Goal: Navigation & Orientation: Find specific page/section

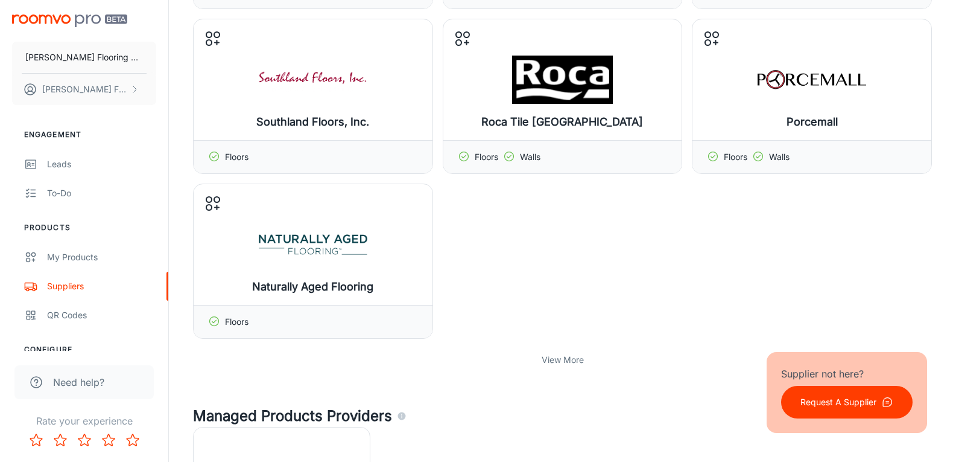
scroll to position [422, 0]
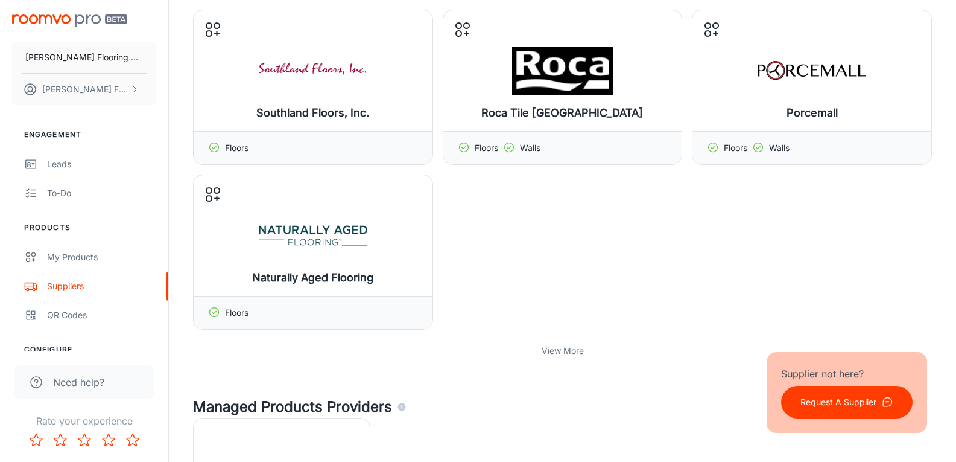
click at [561, 350] on p "View More" at bounding box center [563, 350] width 42 height 13
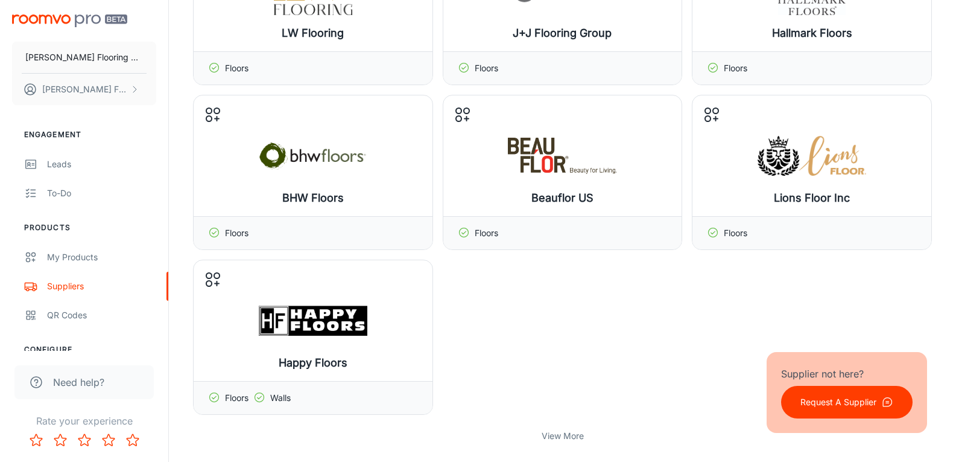
scroll to position [905, 0]
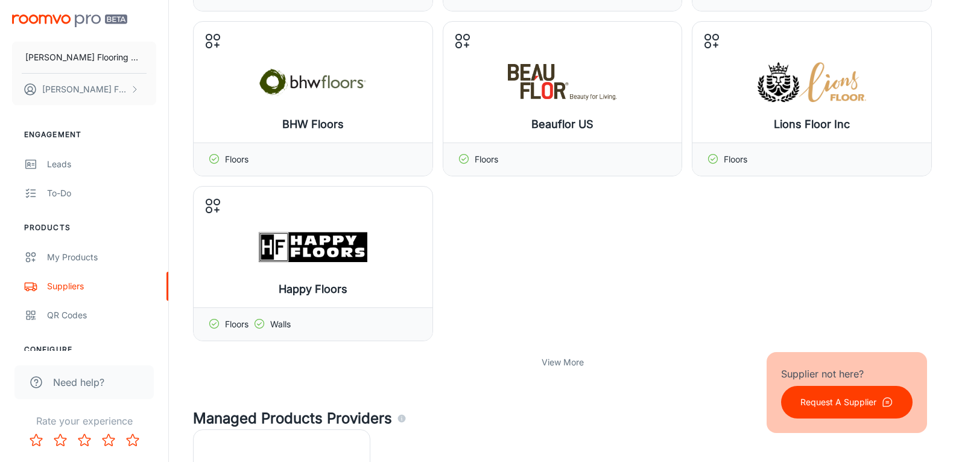
click at [573, 361] on p "View More" at bounding box center [563, 361] width 42 height 13
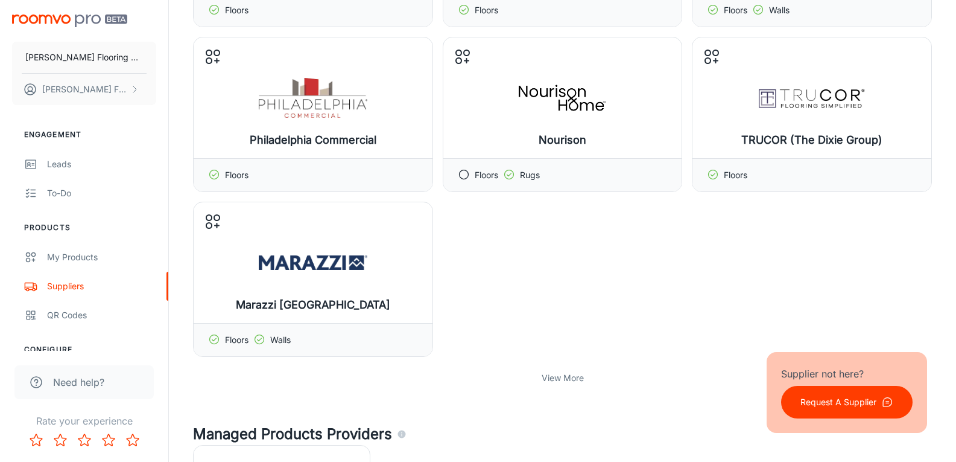
scroll to position [1388, 0]
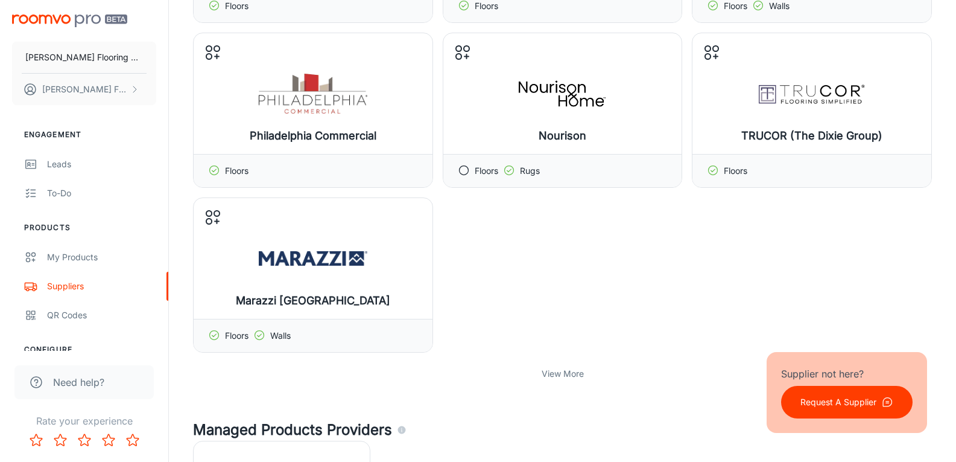
click at [583, 376] on p "View More" at bounding box center [563, 373] width 42 height 13
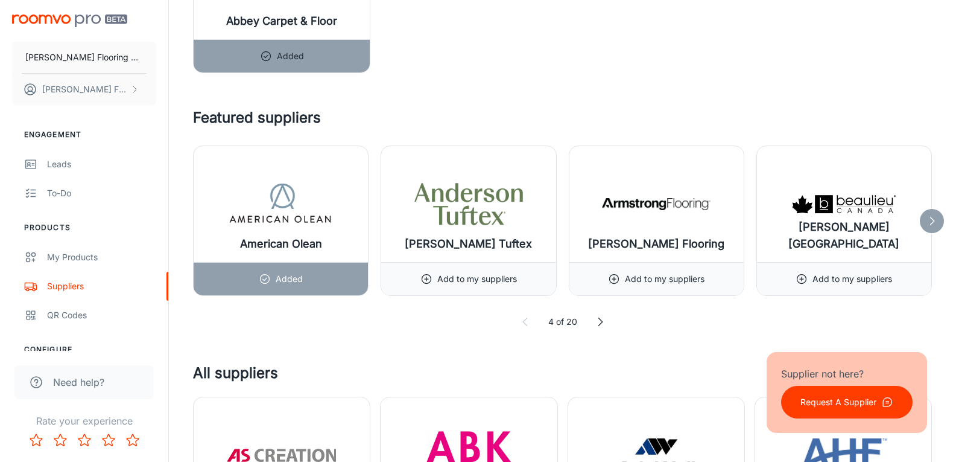
scroll to position [2051, 0]
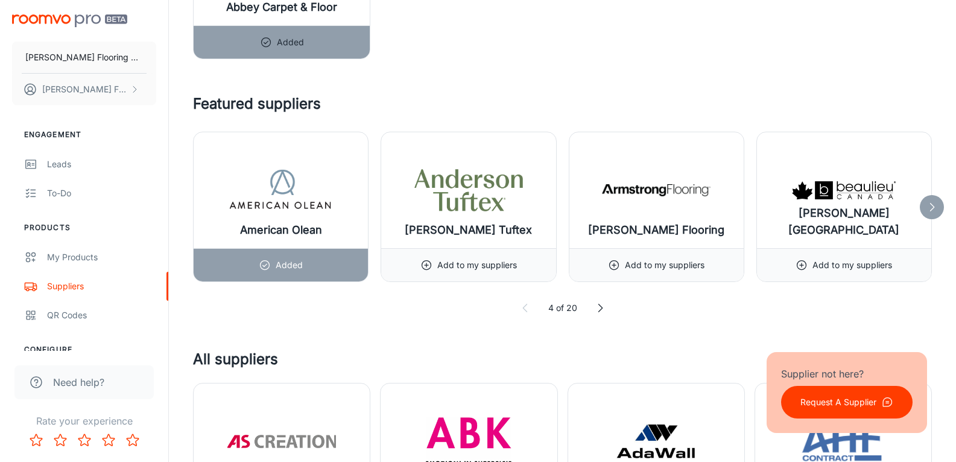
click at [937, 195] on div at bounding box center [932, 207] width 24 height 24
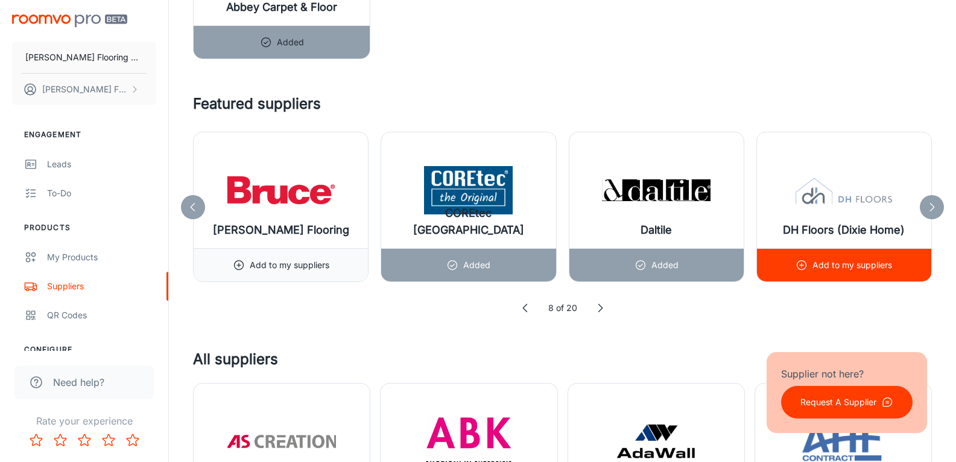
click at [826, 265] on p "Add to my suppliers" at bounding box center [853, 264] width 80 height 13
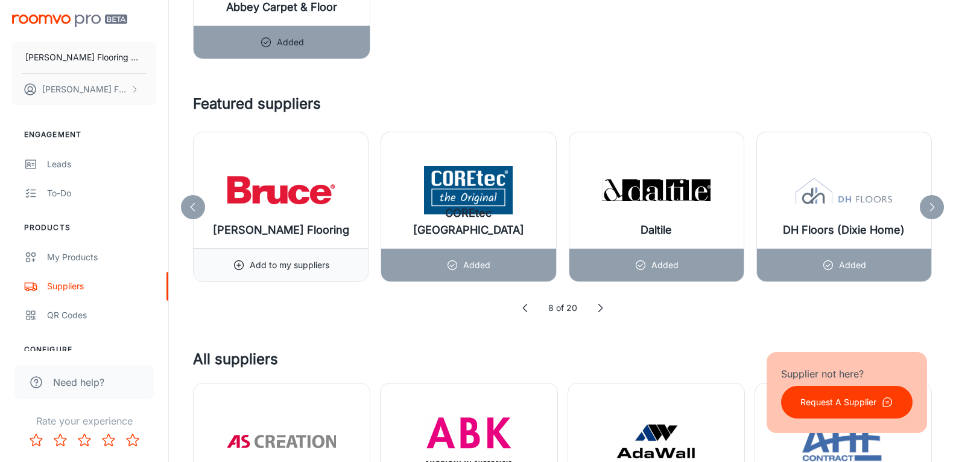
click at [931, 203] on polyline at bounding box center [933, 207] width 4 height 8
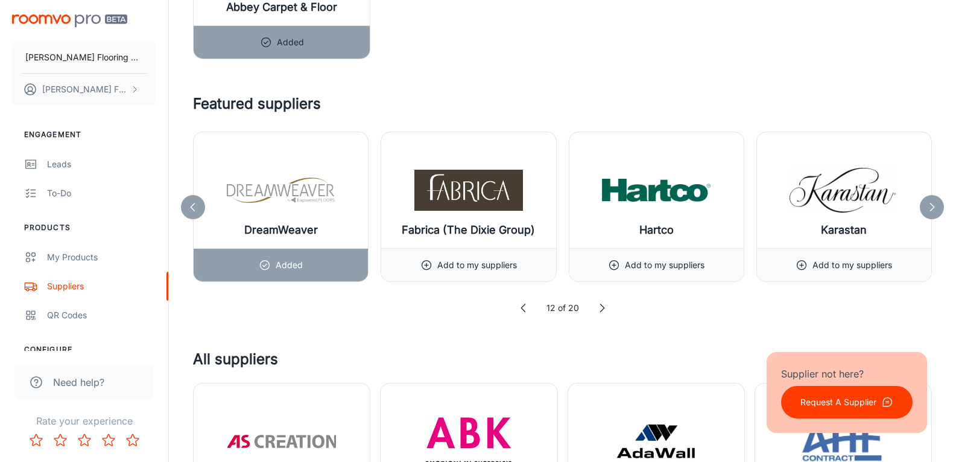
click at [933, 203] on icon at bounding box center [932, 207] width 12 height 12
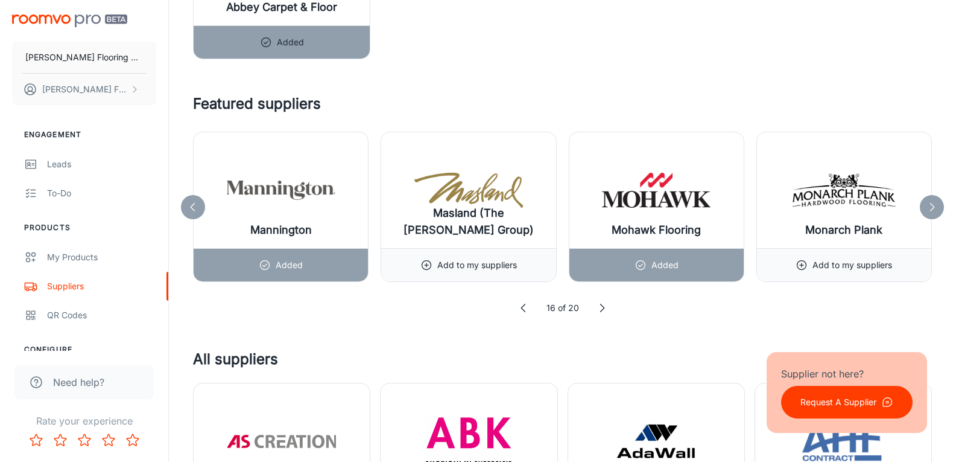
click at [933, 203] on icon at bounding box center [932, 207] width 12 height 12
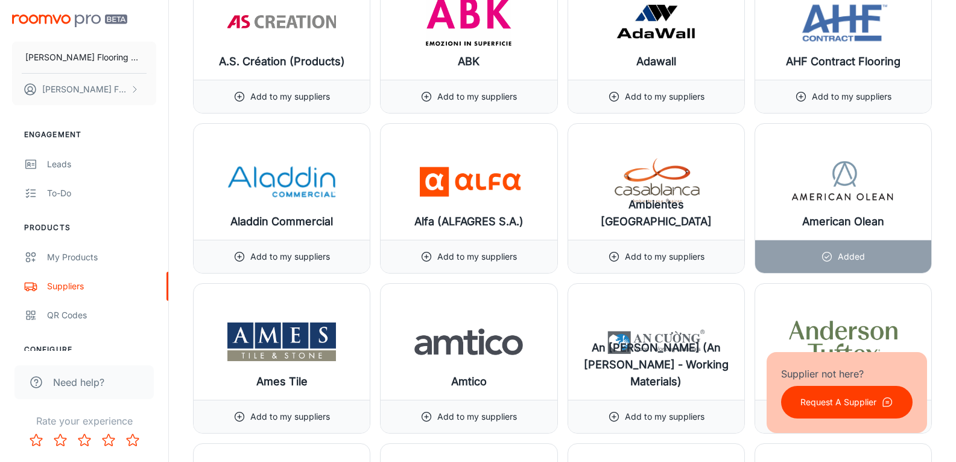
scroll to position [2473, 0]
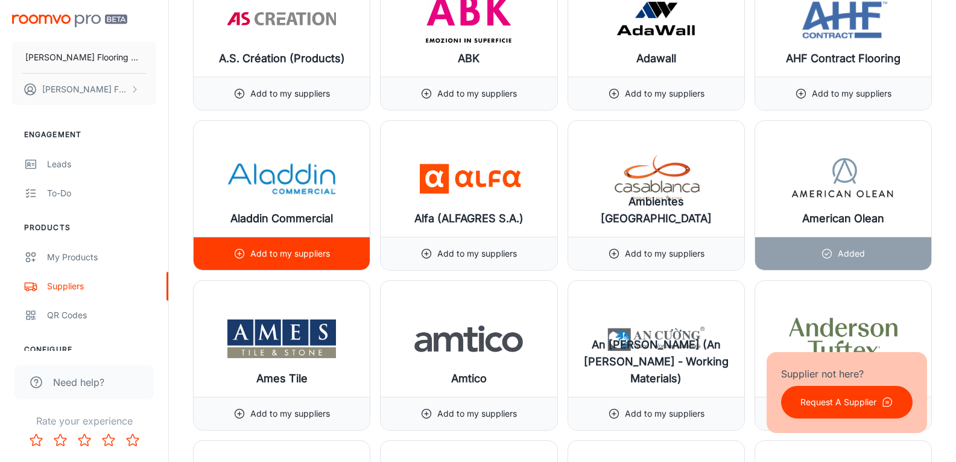
click at [275, 255] on p "Add to my suppliers" at bounding box center [290, 253] width 80 height 13
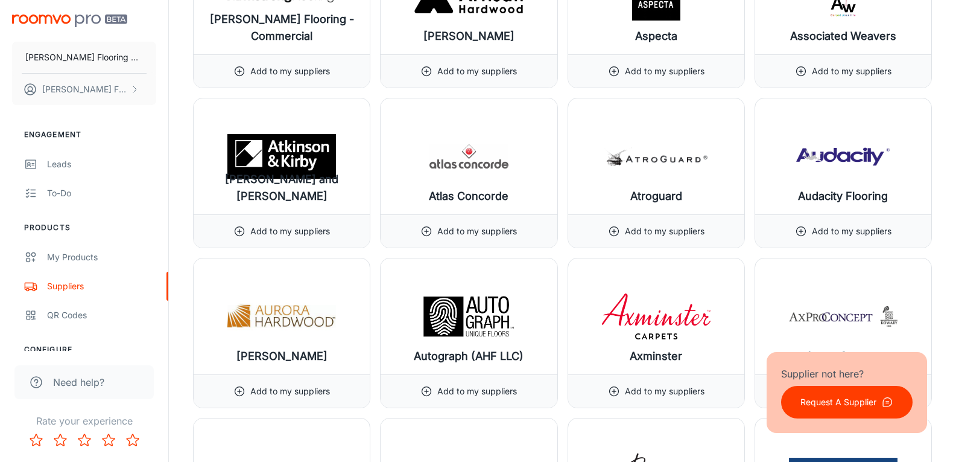
scroll to position [3318, 0]
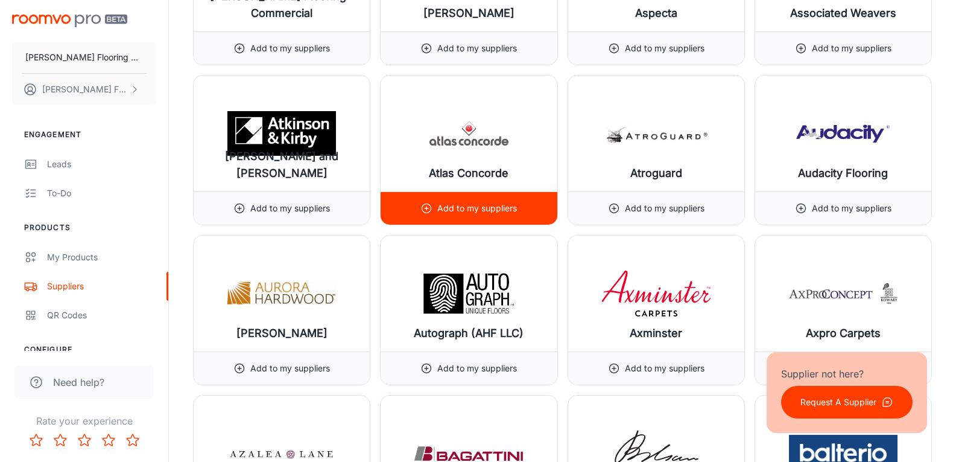
click at [445, 200] on div "Add to my suppliers" at bounding box center [468, 208] width 97 height 33
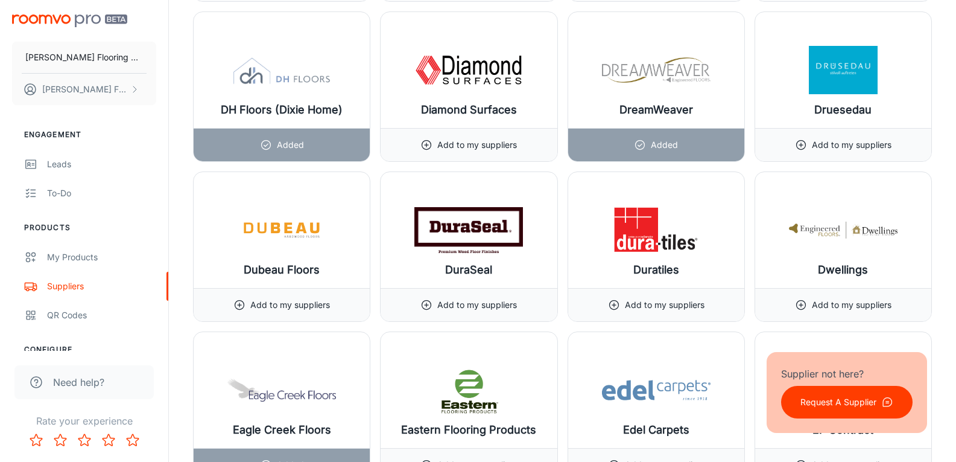
scroll to position [6455, 0]
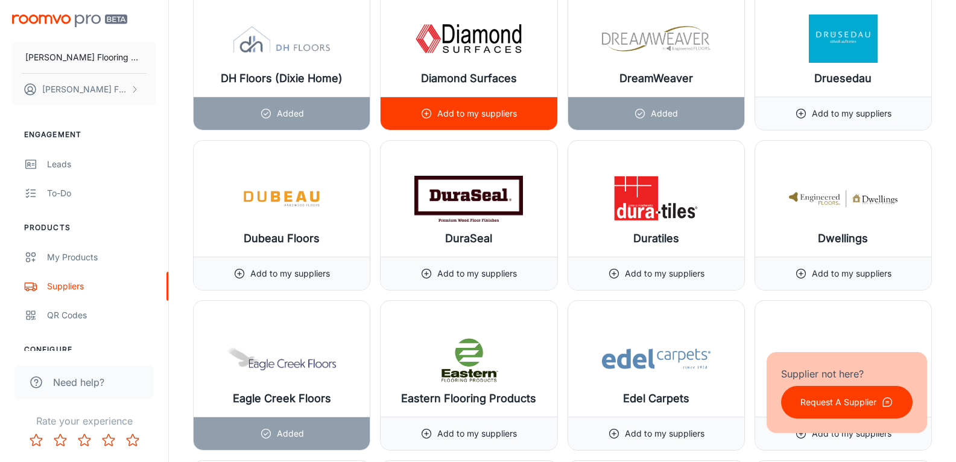
click at [466, 111] on p "Add to my suppliers" at bounding box center [477, 113] width 80 height 13
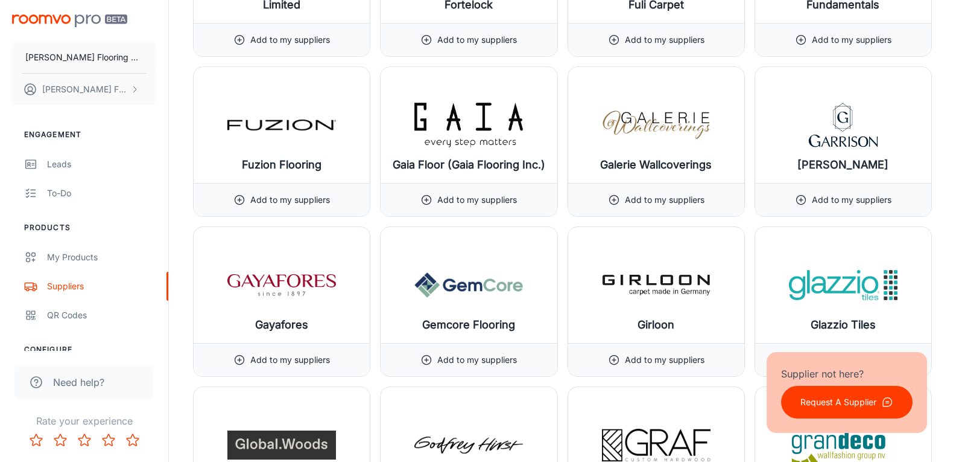
scroll to position [8028, 0]
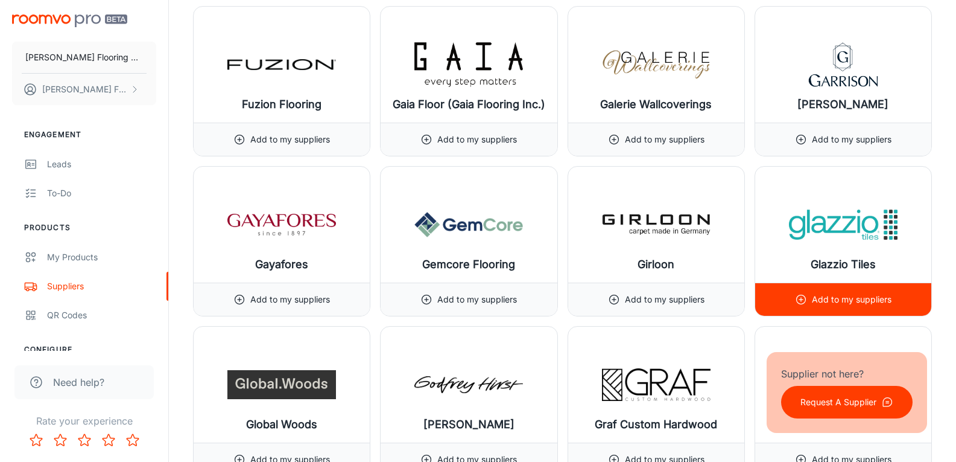
click at [842, 302] on p "Add to my suppliers" at bounding box center [852, 299] width 80 height 13
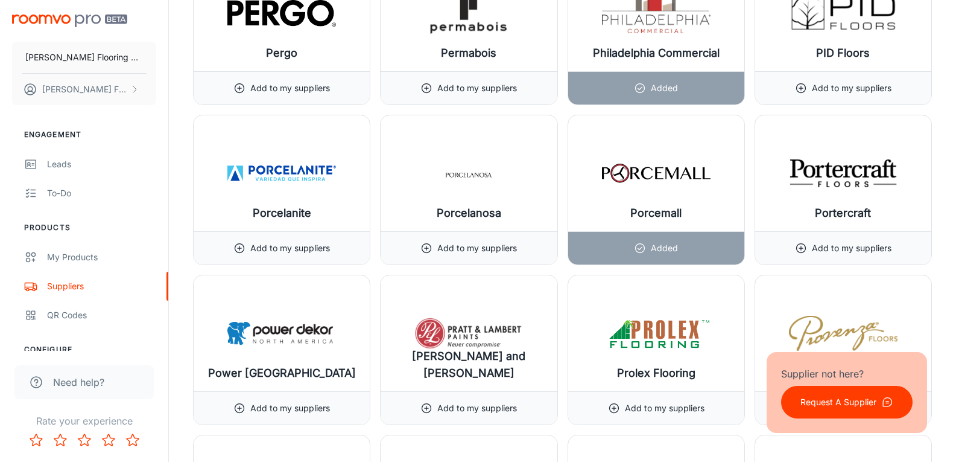
scroll to position [13216, 0]
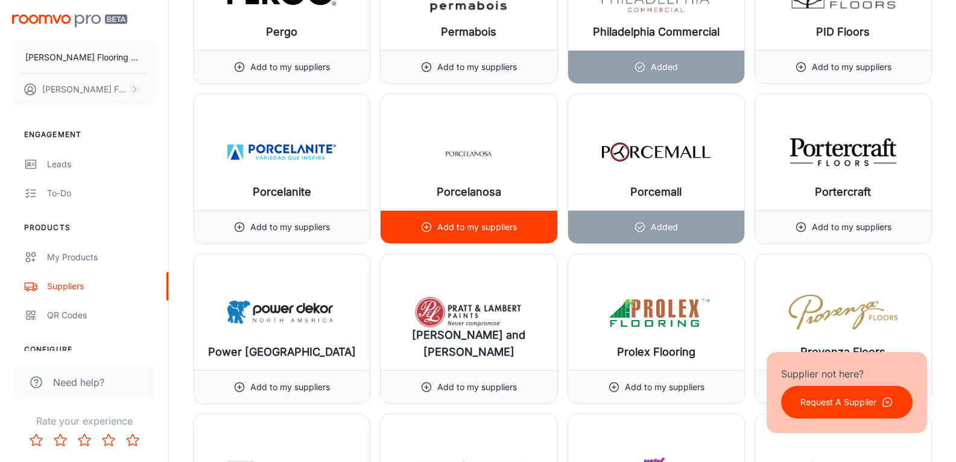
click at [492, 231] on p "Add to my suppliers" at bounding box center [477, 226] width 80 height 13
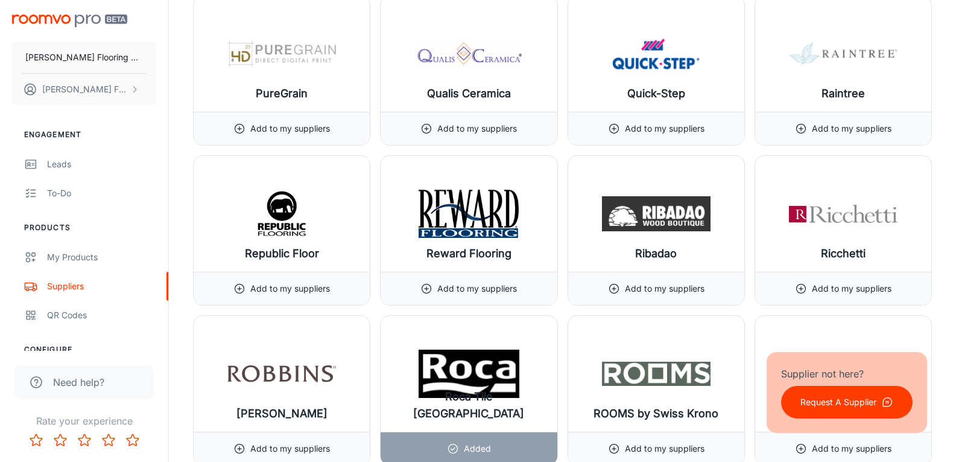
scroll to position [13819, 0]
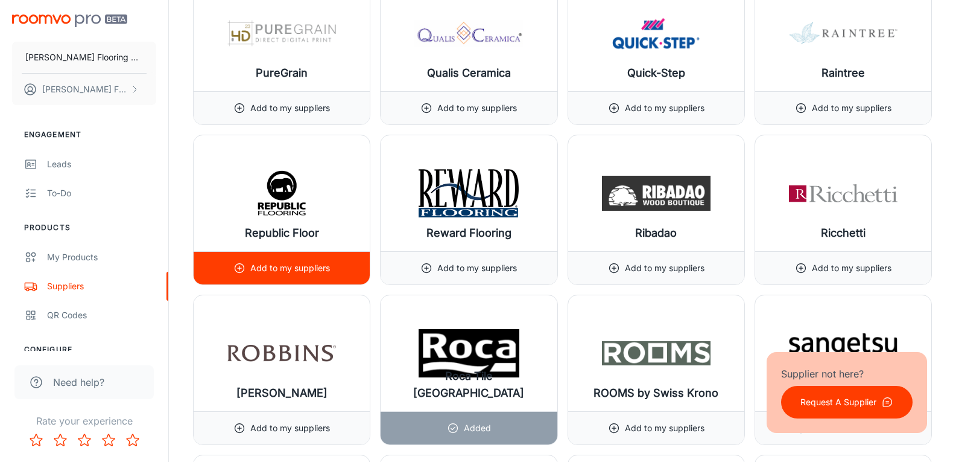
click at [288, 276] on div "Add to my suppliers" at bounding box center [281, 268] width 97 height 33
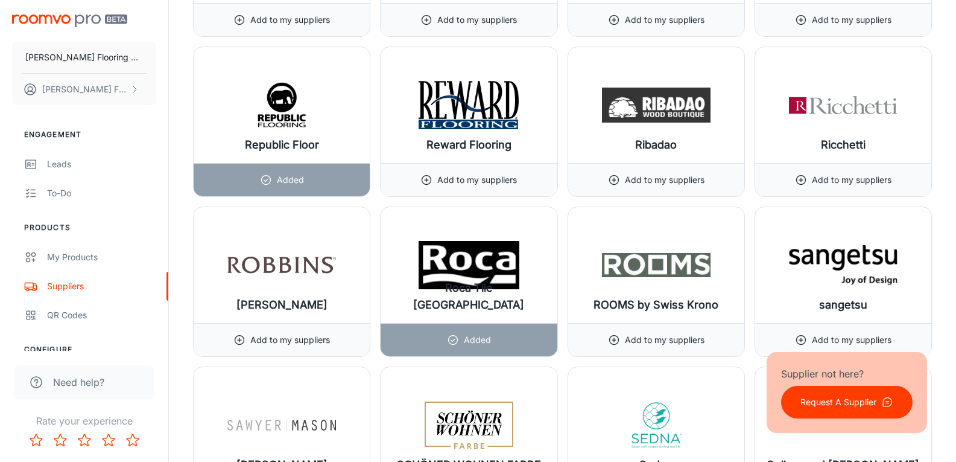
scroll to position [14000, 0]
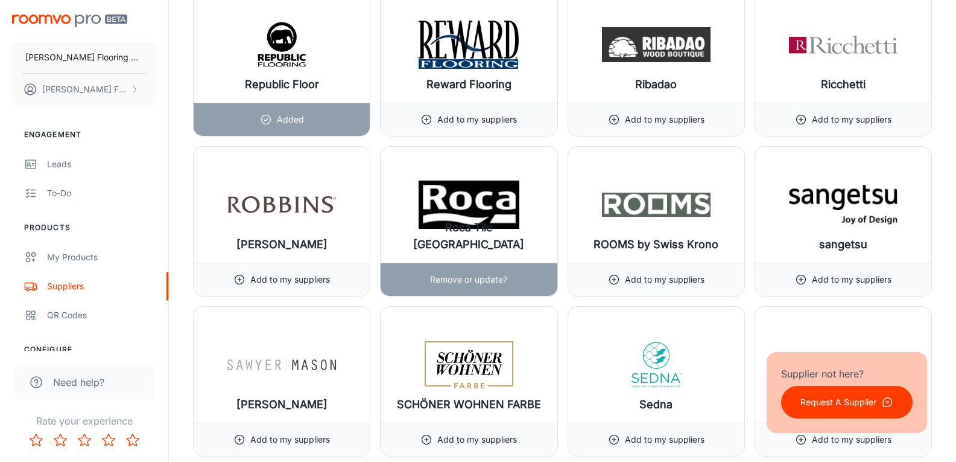
click at [478, 282] on p "Remove or update?" at bounding box center [468, 279] width 77 height 13
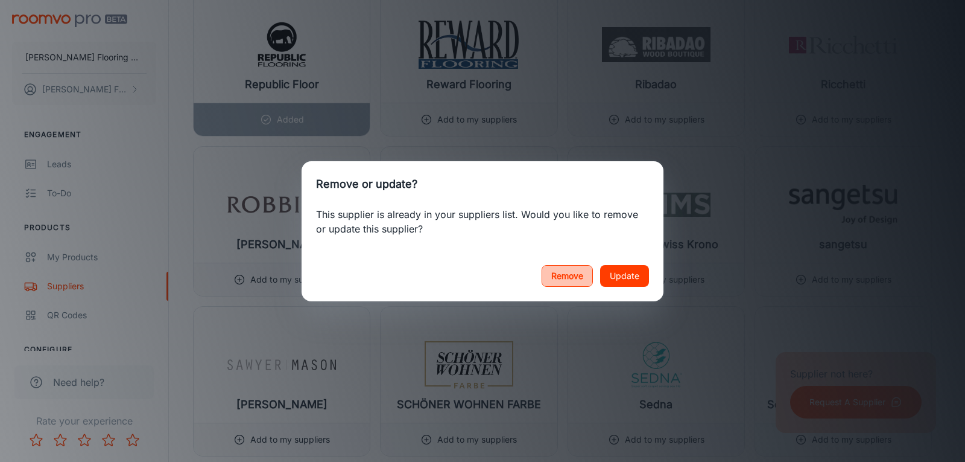
click at [553, 274] on button "Remove" at bounding box center [567, 276] width 51 height 22
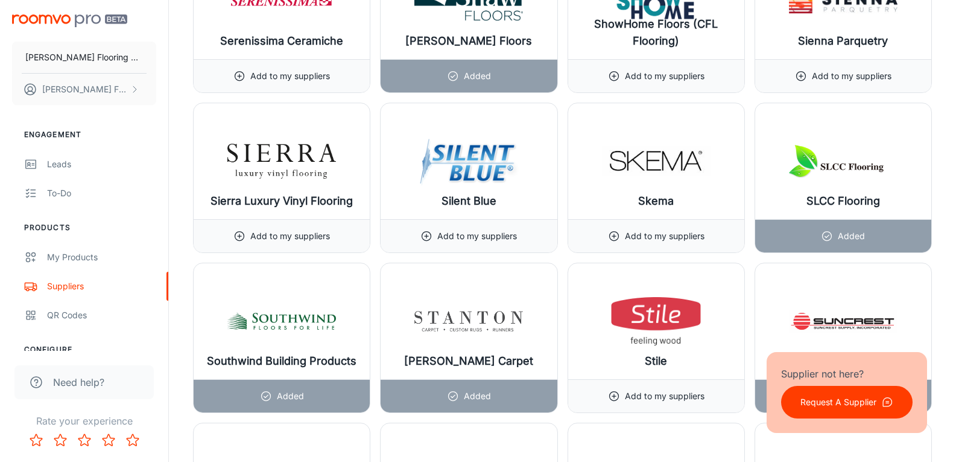
scroll to position [14543, 0]
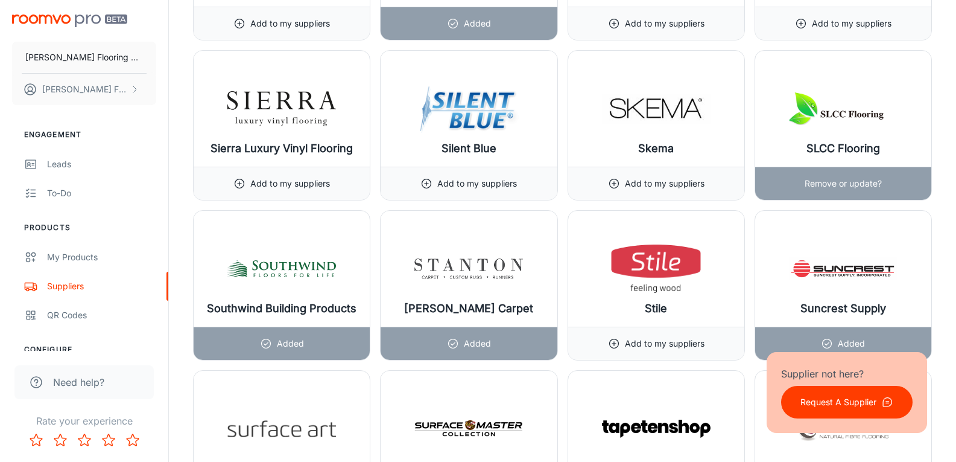
click at [875, 186] on p "Remove or update?" at bounding box center [843, 183] width 77 height 13
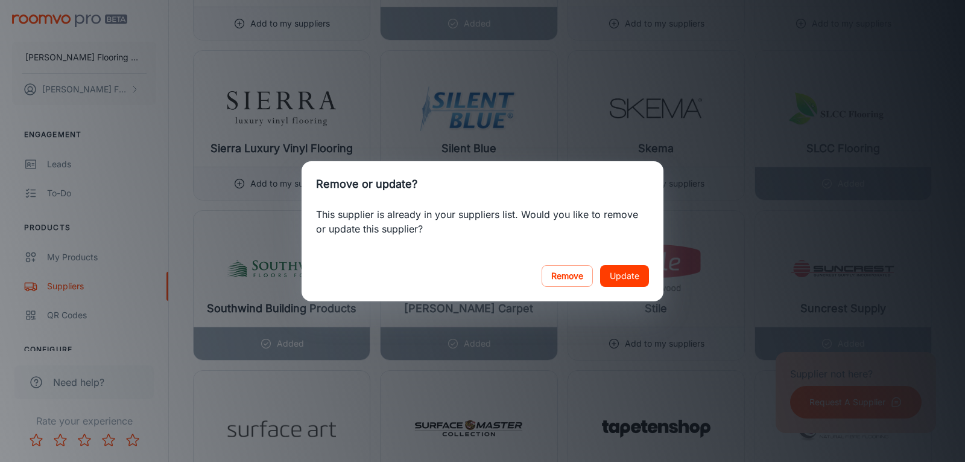
click at [736, 238] on div "Remove or update? This supplier is already in your suppliers list. Would you li…" at bounding box center [482, 231] width 965 height 462
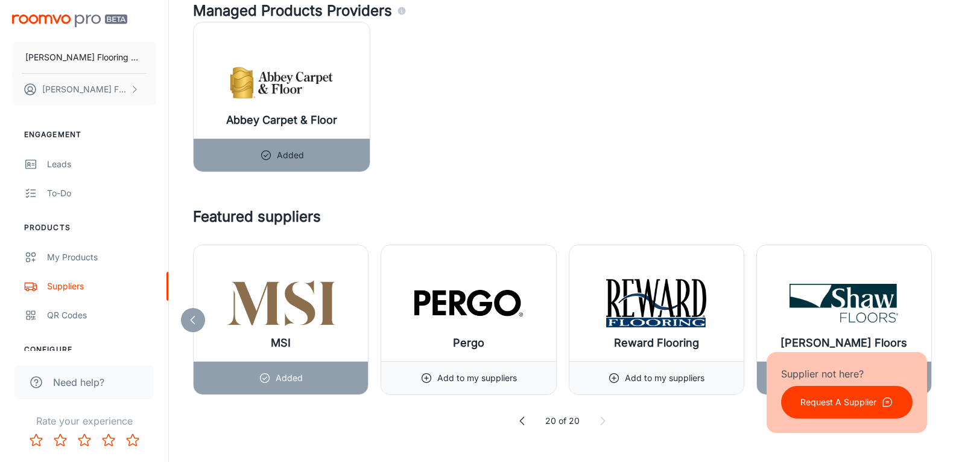
scroll to position [2353, 0]
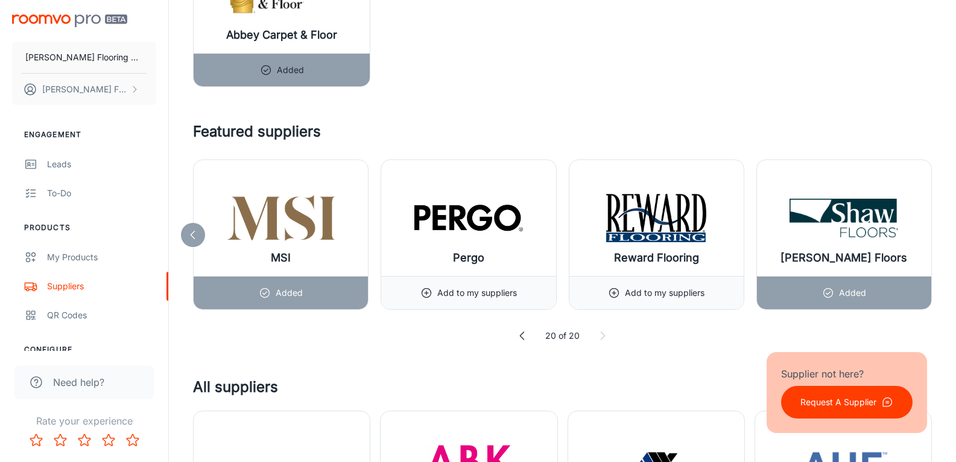
click at [191, 233] on icon at bounding box center [193, 235] width 12 height 12
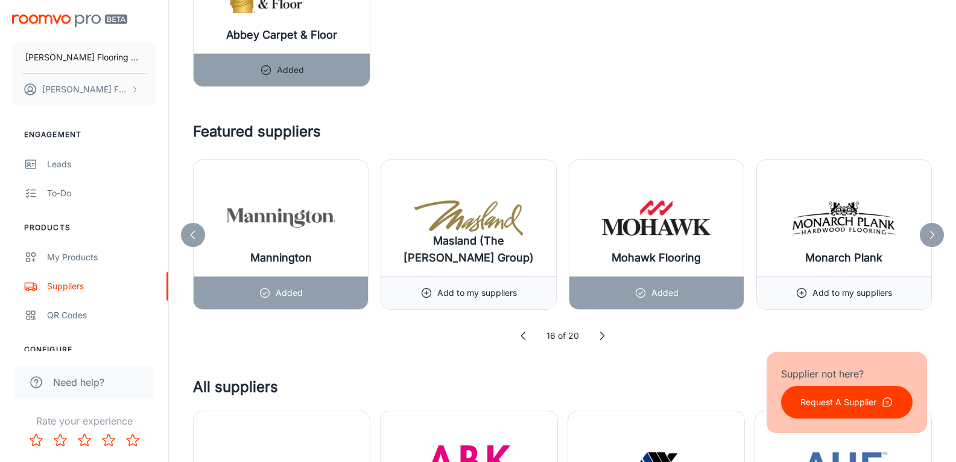
click at [191, 232] on icon at bounding box center [193, 235] width 12 height 12
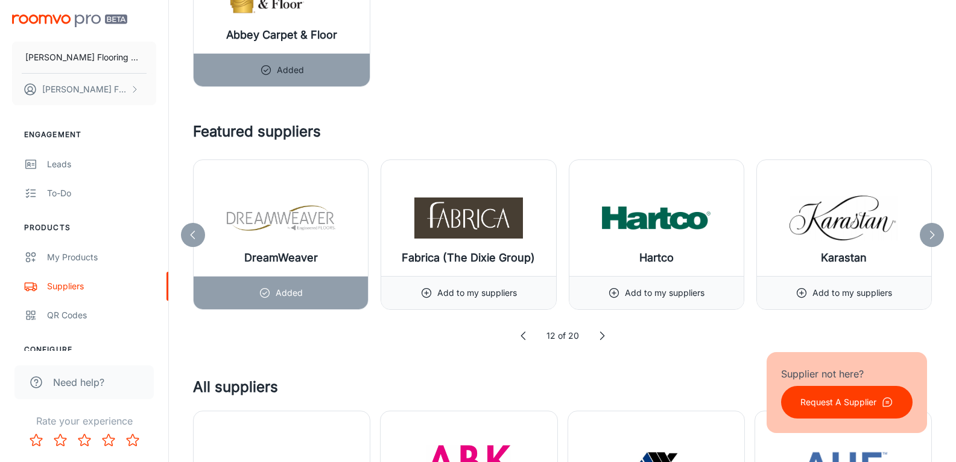
click at [191, 232] on icon at bounding box center [193, 235] width 12 height 12
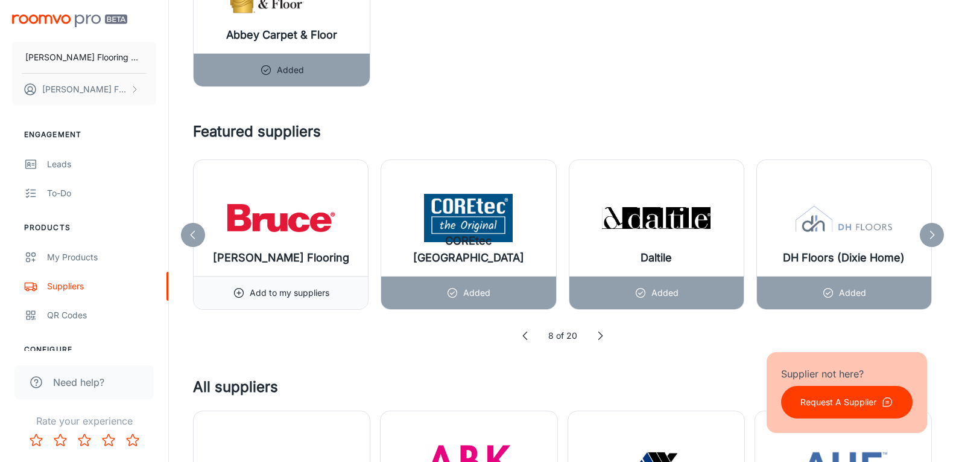
click at [191, 232] on icon at bounding box center [193, 235] width 12 height 12
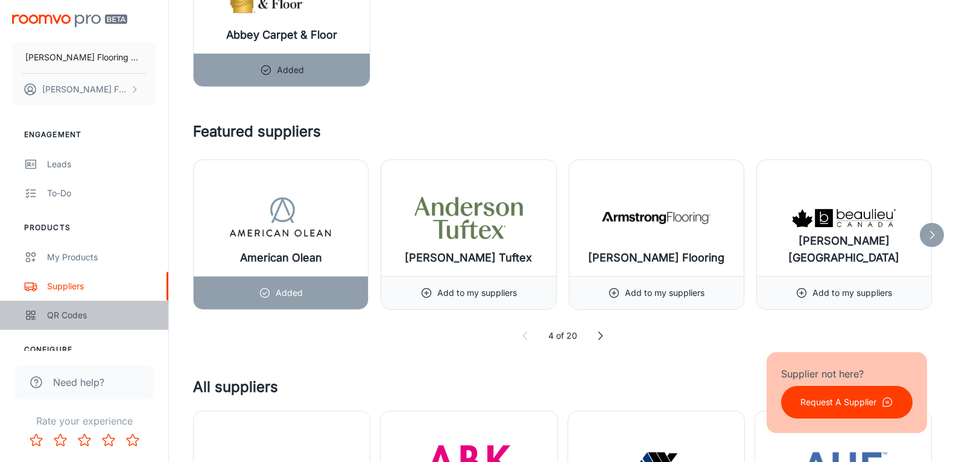
click at [74, 319] on div "QR Codes" at bounding box center [101, 314] width 109 height 13
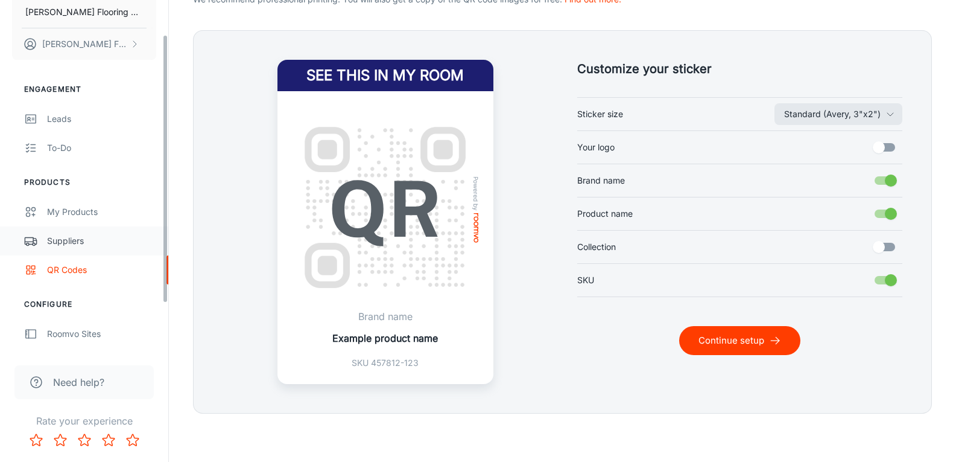
scroll to position [107, 0]
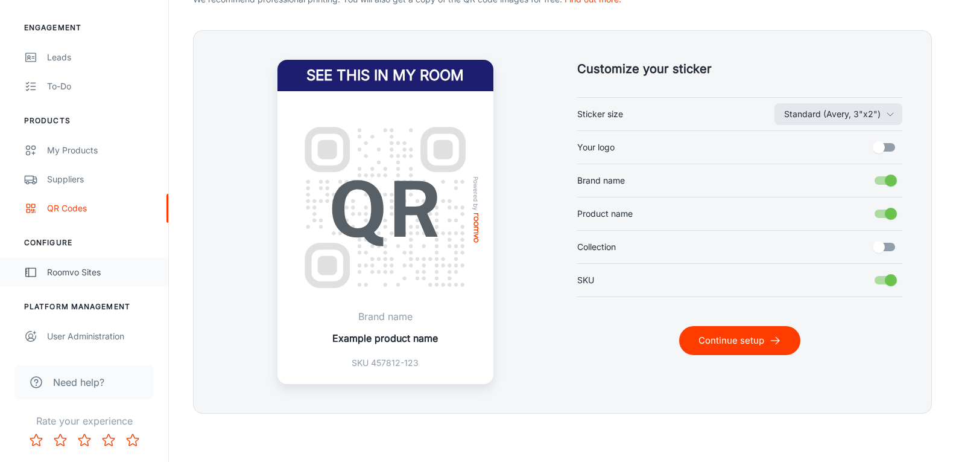
click at [90, 274] on div "Roomvo Sites" at bounding box center [101, 271] width 109 height 13
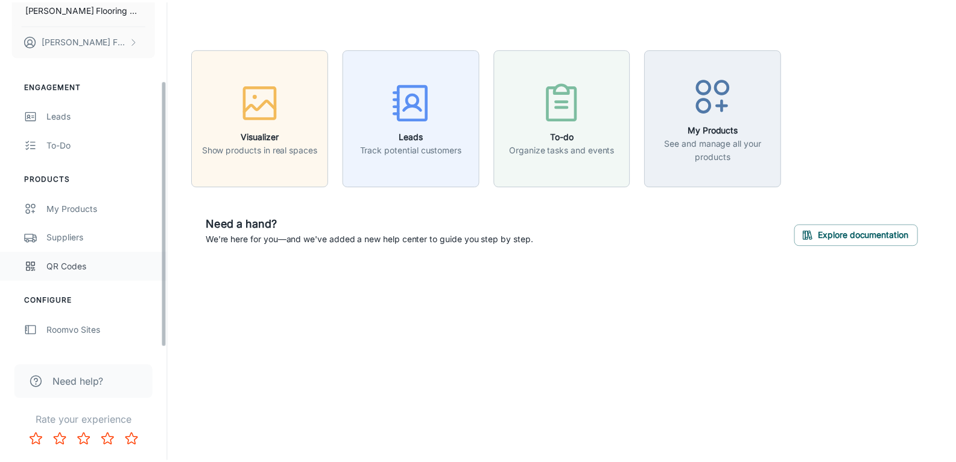
scroll to position [107, 0]
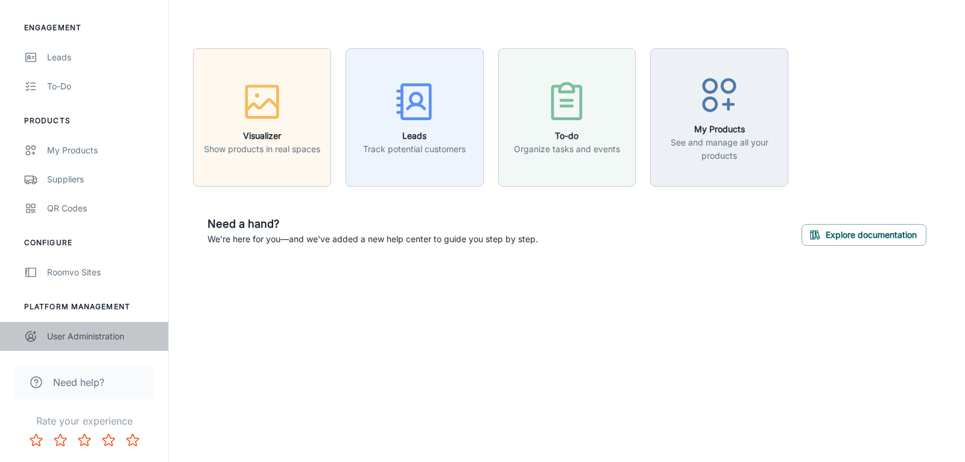
click at [101, 336] on div "User Administration" at bounding box center [101, 335] width 109 height 13
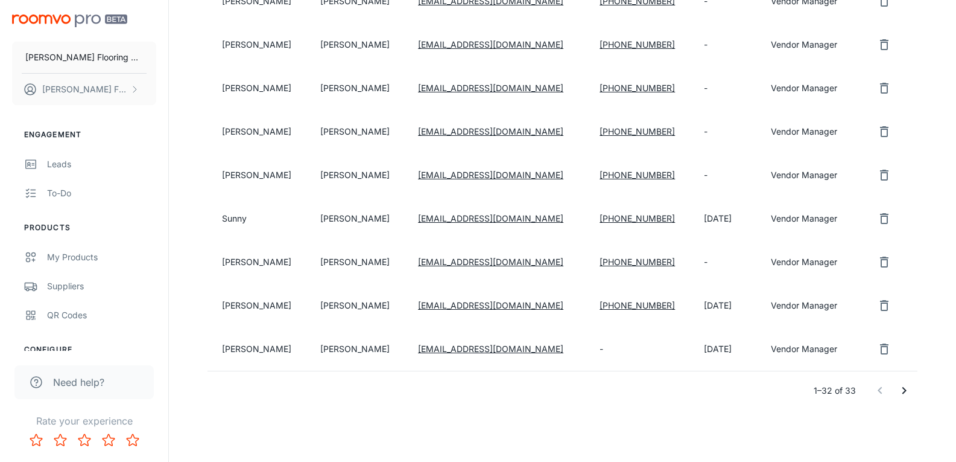
scroll to position [1242, 0]
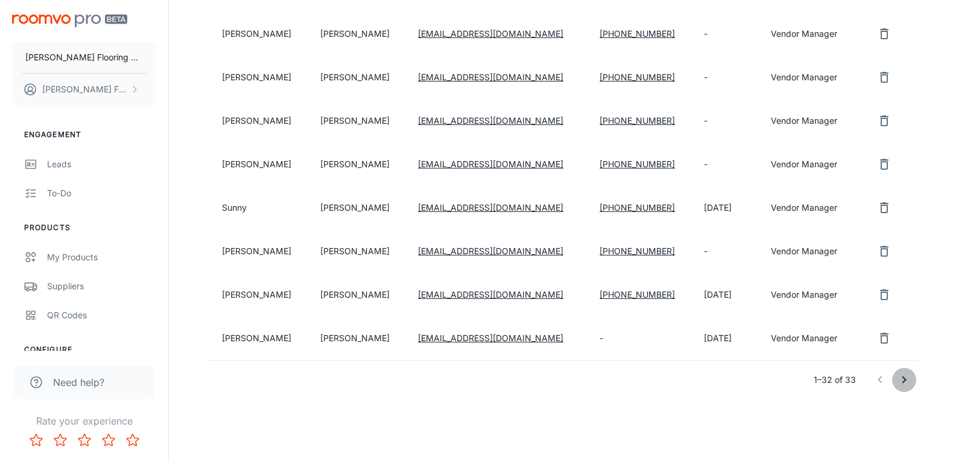
click at [905, 378] on icon "Go to next page" at bounding box center [904, 379] width 4 height 7
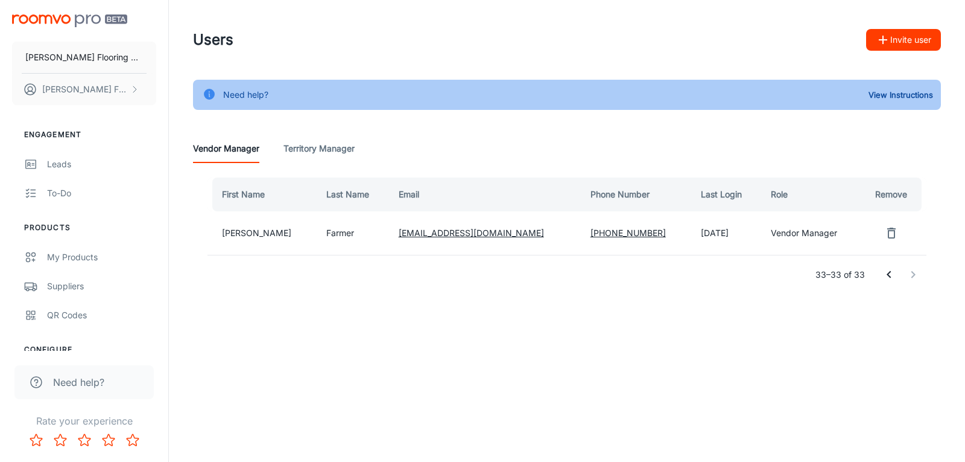
click at [349, 144] on Manager "Territory Manager" at bounding box center [319, 148] width 71 height 29
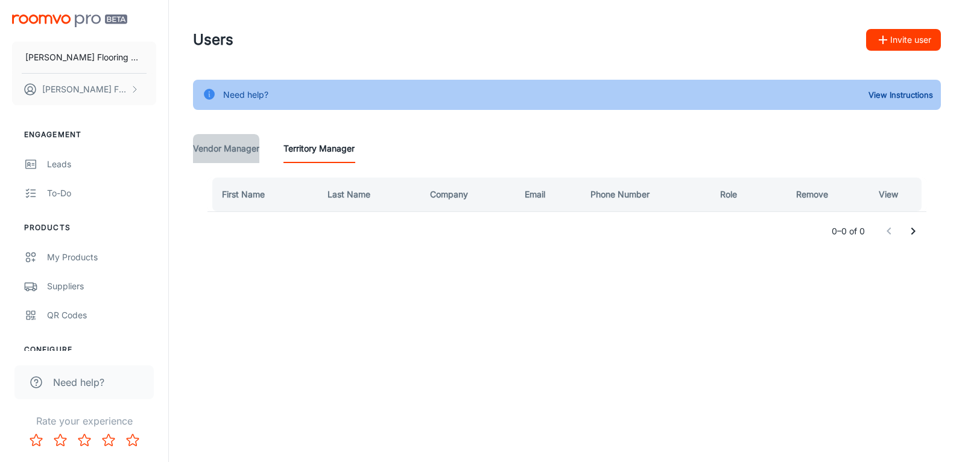
click at [227, 144] on Manager "Vendor Manager" at bounding box center [226, 148] width 66 height 29
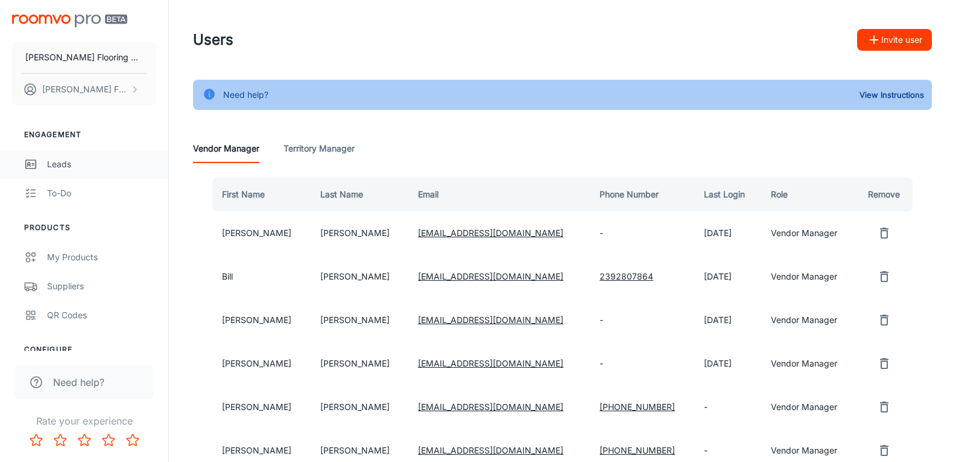
click at [61, 160] on div "Leads" at bounding box center [101, 163] width 109 height 13
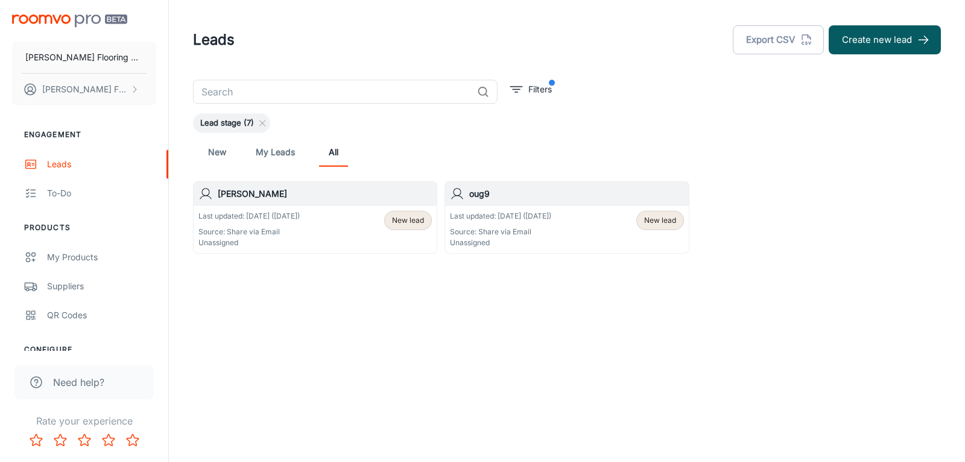
click at [296, 230] on p "Source: Share via Email" at bounding box center [248, 231] width 101 height 11
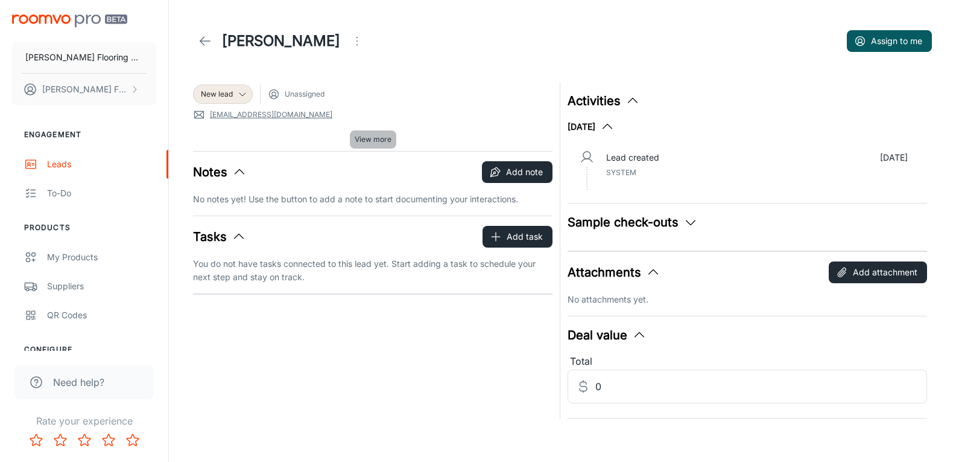
click at [376, 135] on span "View more" at bounding box center [373, 139] width 37 height 11
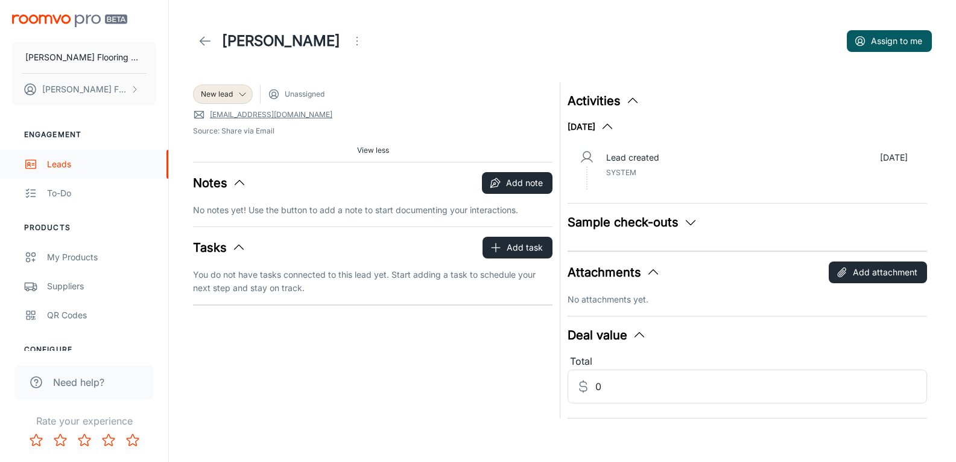
click at [45, 166] on link "Leads" at bounding box center [84, 164] width 168 height 29
